Goal: Task Accomplishment & Management: Manage account settings

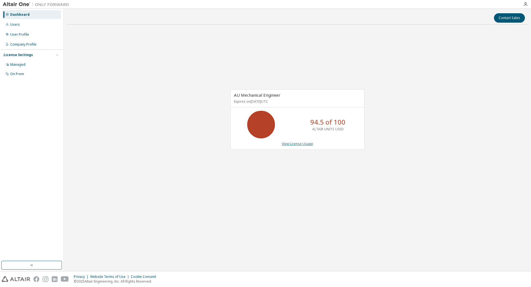
click at [305, 143] on link "View License Usage" at bounding box center [297, 143] width 31 height 5
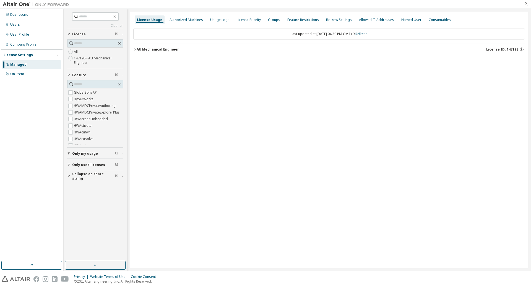
click at [136, 50] on icon "button" at bounding box center [134, 49] width 3 height 3
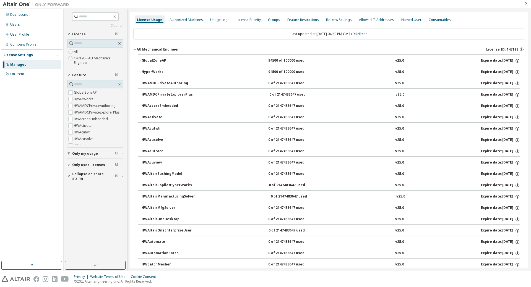
click at [140, 72] on icon "button" at bounding box center [139, 71] width 3 height 3
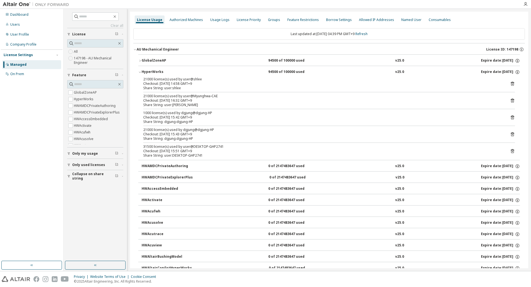
click at [48, 94] on div "Dashboard Users User Profile Company Profile License Settings Managed On Prem" at bounding box center [32, 135] width 62 height 251
click at [44, 123] on div "Dashboard Users User Profile Company Profile License Settings Managed On Prem" at bounding box center [32, 135] width 62 height 251
click at [367, 35] on link "Refresh" at bounding box center [361, 33] width 12 height 5
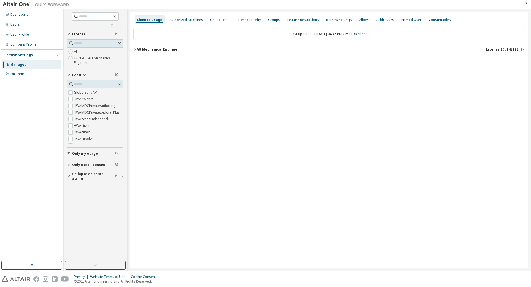
click at [136, 50] on icon "button" at bounding box center [134, 49] width 3 height 3
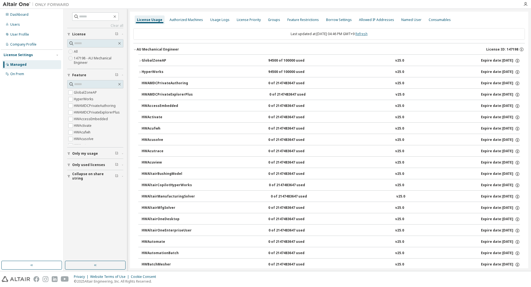
click at [364, 35] on link "Refresh" at bounding box center [361, 33] width 12 height 5
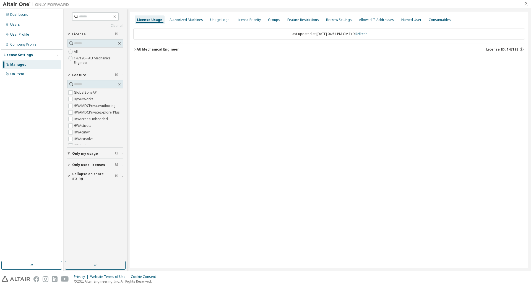
click at [135, 49] on icon "button" at bounding box center [134, 49] width 3 height 3
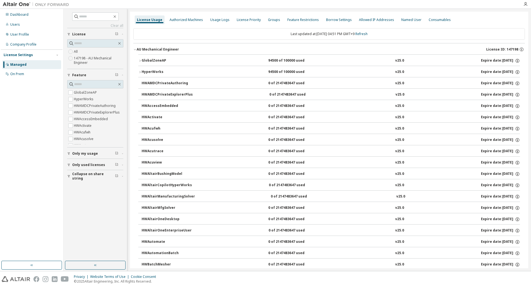
click at [141, 72] on icon "button" at bounding box center [139, 71] width 3 height 3
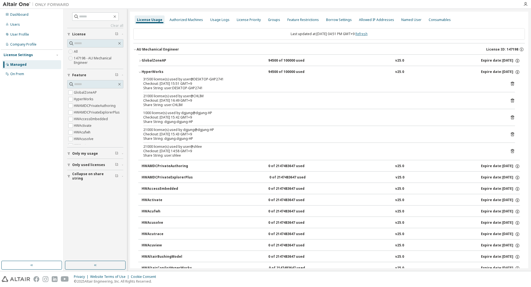
click at [364, 33] on link "Refresh" at bounding box center [361, 33] width 12 height 5
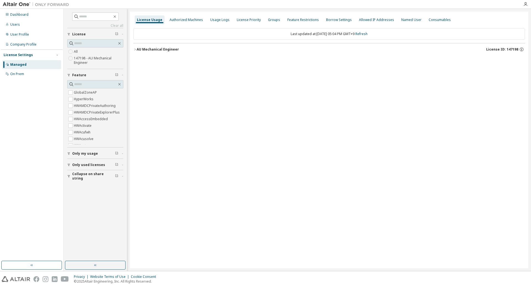
click at [136, 49] on div "AU Mechanical Engineer" at bounding box center [157, 49] width 42 height 4
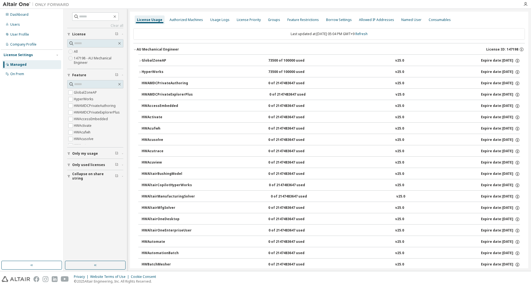
click at [136, 49] on icon "button" at bounding box center [134, 49] width 3 height 3
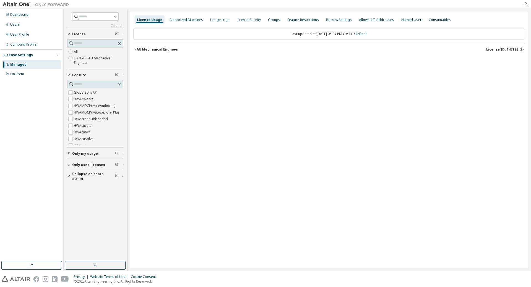
click at [136, 49] on icon "button" at bounding box center [134, 49] width 3 height 3
